Goal: Task Accomplishment & Management: Manage account settings

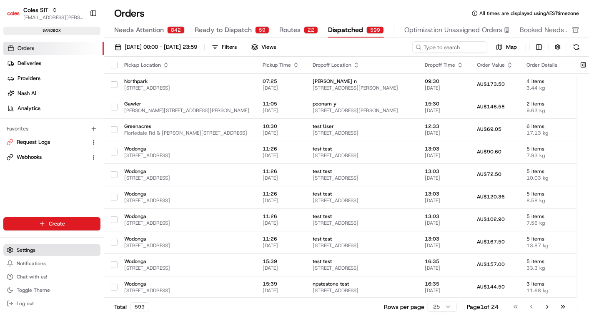
click at [34, 249] on span "Settings" at bounding box center [26, 250] width 19 height 7
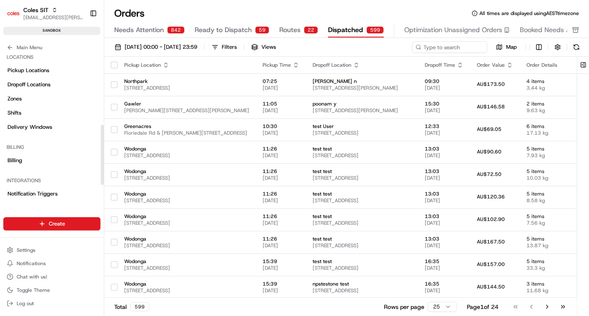
scroll to position [220, 0]
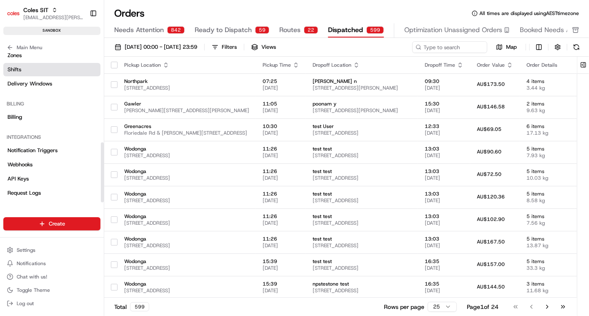
click at [19, 64] on link "Shifts" at bounding box center [51, 69] width 97 height 13
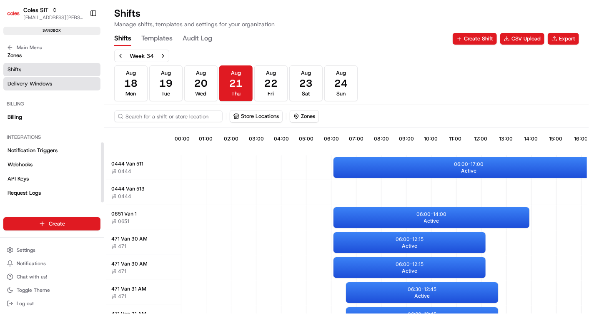
click at [44, 82] on span "Delivery Windows" at bounding box center [29, 83] width 45 height 7
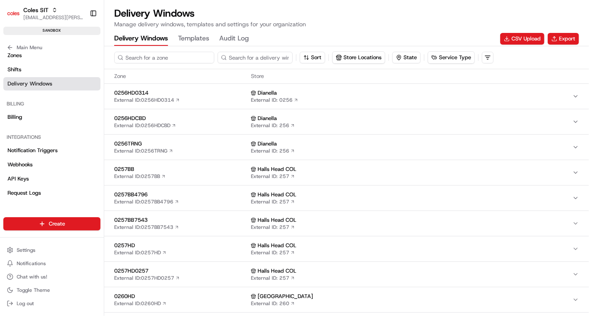
click at [143, 60] on input at bounding box center [164, 58] width 100 height 12
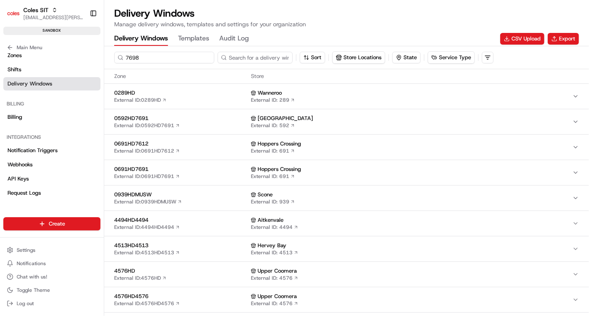
type input "7698"
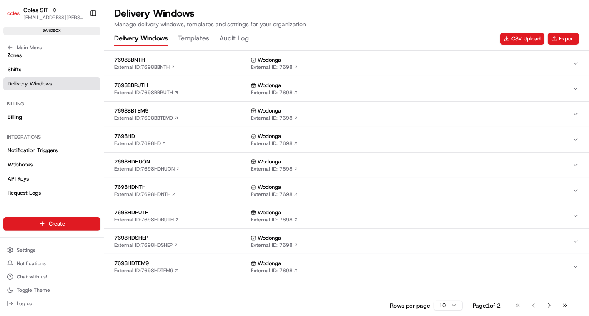
click at [203, 144] on div "7698HD External ID: 7698HD" at bounding box center [180, 139] width 133 height 14
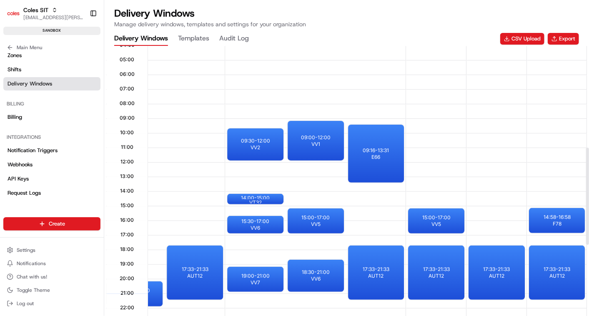
scroll to position [282, 0]
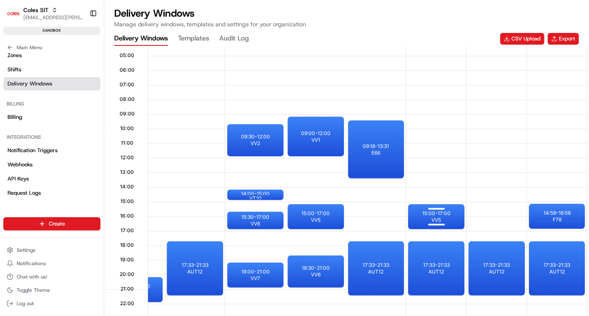
click at [434, 212] on div at bounding box center [435, 209] width 33 height 10
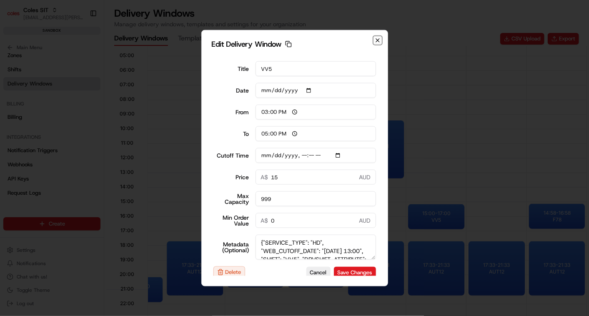
click at [374, 38] on icon "button" at bounding box center [377, 40] width 7 height 7
type input "2025-08-21"
type input "23:30"
type input "00:30"
type input "2025-08-22T13:10"
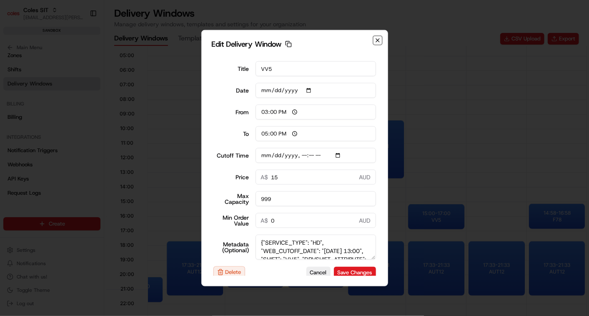
type input "0"
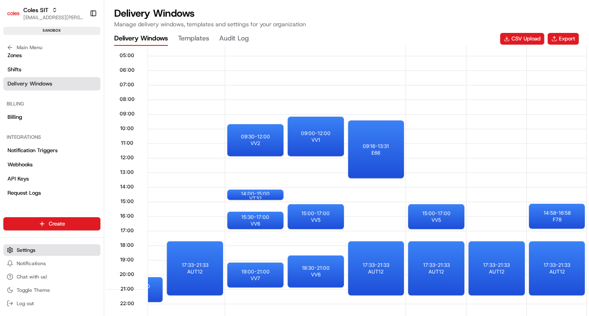
click at [26, 245] on button "Settings" at bounding box center [51, 250] width 97 height 12
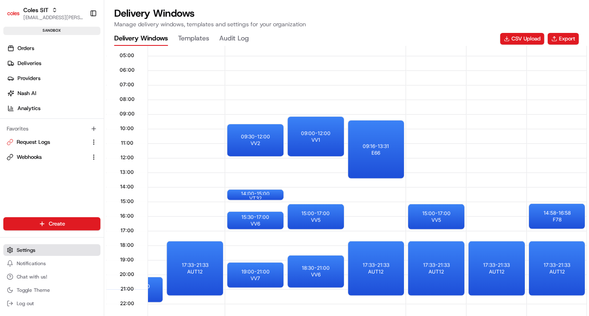
click at [33, 251] on span "Settings" at bounding box center [26, 250] width 19 height 7
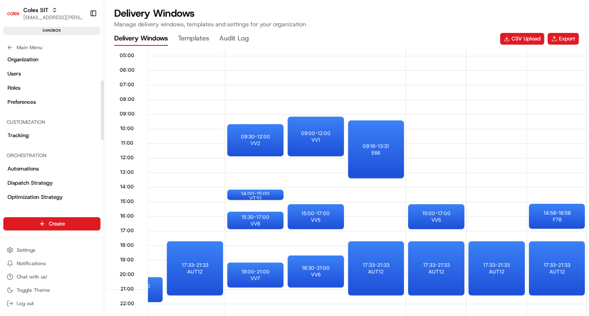
scroll to position [119, 0]
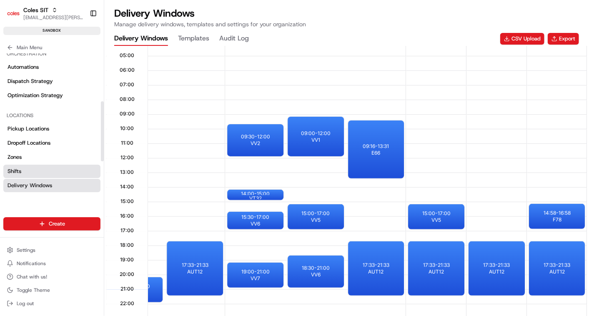
click at [26, 169] on link "Shifts" at bounding box center [51, 171] width 97 height 13
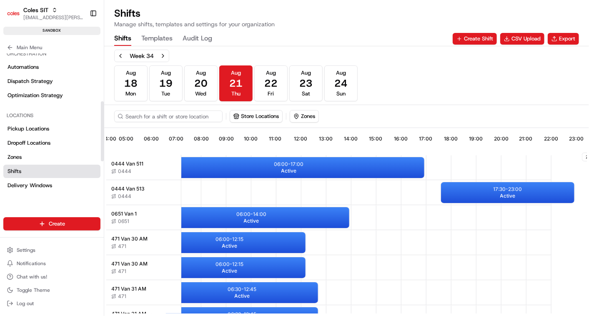
scroll to position [0, 198]
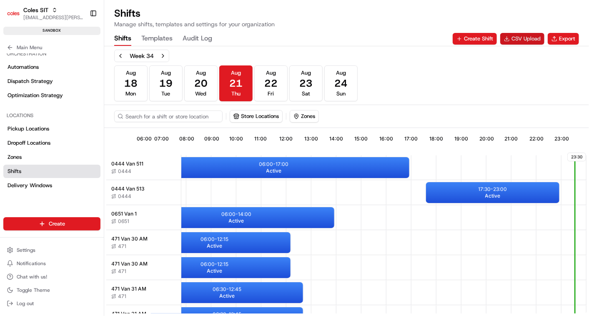
click at [516, 34] on button "CSV Upload" at bounding box center [522, 39] width 44 height 12
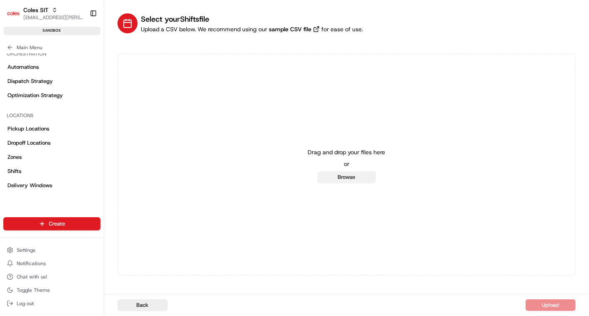
click at [347, 179] on button "Browse" at bounding box center [346, 177] width 58 height 12
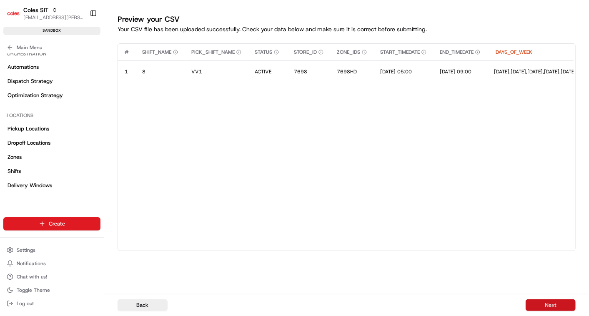
click at [546, 302] on button "Next" at bounding box center [550, 305] width 50 height 12
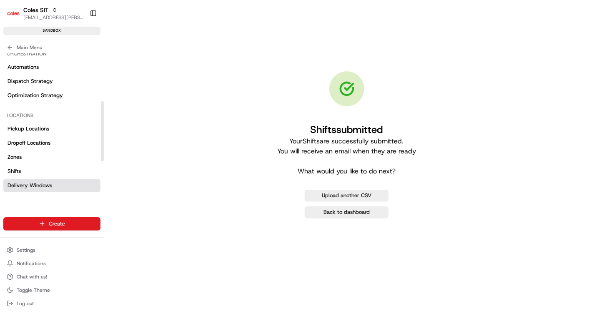
click at [24, 188] on span "Delivery Windows" at bounding box center [29, 185] width 45 height 7
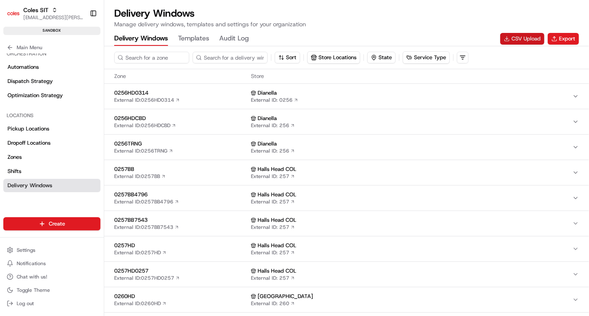
click at [525, 35] on button "CSV Upload" at bounding box center [522, 39] width 44 height 12
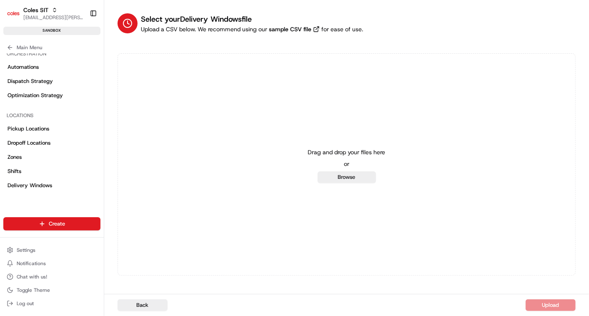
click at [340, 182] on div "Drag and drop your files here or Browse" at bounding box center [346, 164] width 458 height 222
drag, startPoint x: 340, startPoint y: 182, endPoint x: 346, endPoint y: 174, distance: 10.2
click at [346, 174] on button "Browse" at bounding box center [346, 177] width 58 height 12
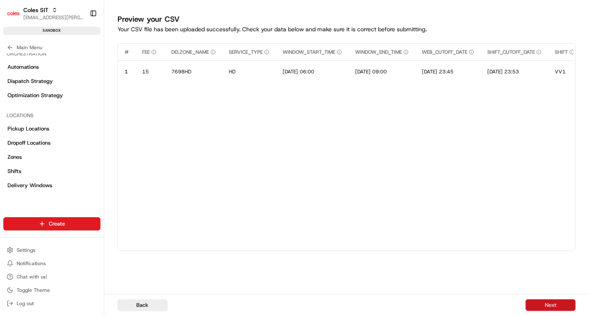
click at [563, 304] on button "Next" at bounding box center [550, 305] width 50 height 12
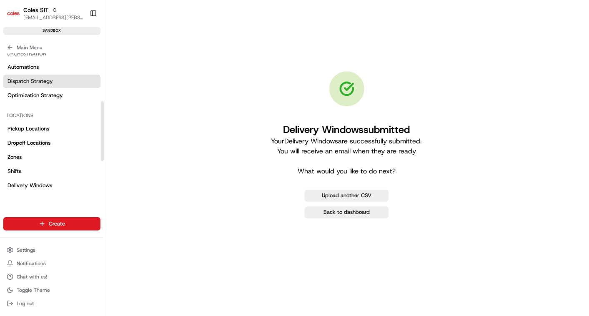
click at [42, 81] on span "Dispatch Strategy" at bounding box center [29, 80] width 45 height 7
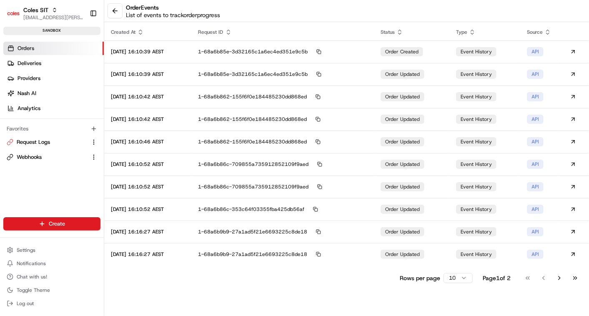
click at [20, 52] on link "Orders" at bounding box center [53, 48] width 100 height 13
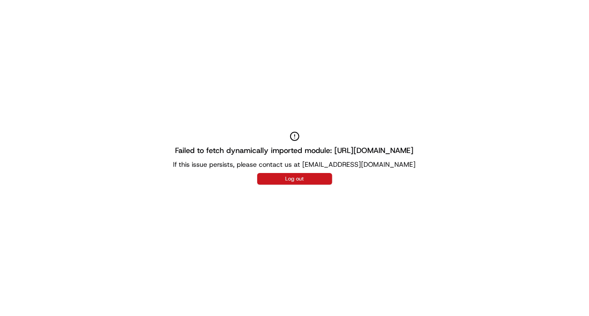
click at [297, 177] on button "Log out" at bounding box center [294, 179] width 75 height 12
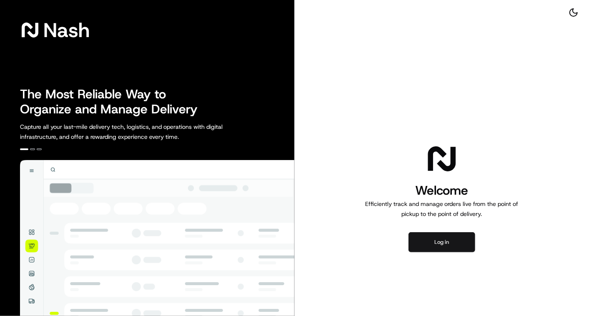
click at [442, 244] on button "Log in" at bounding box center [441, 242] width 67 height 20
